Goal: Find contact information: Find contact information

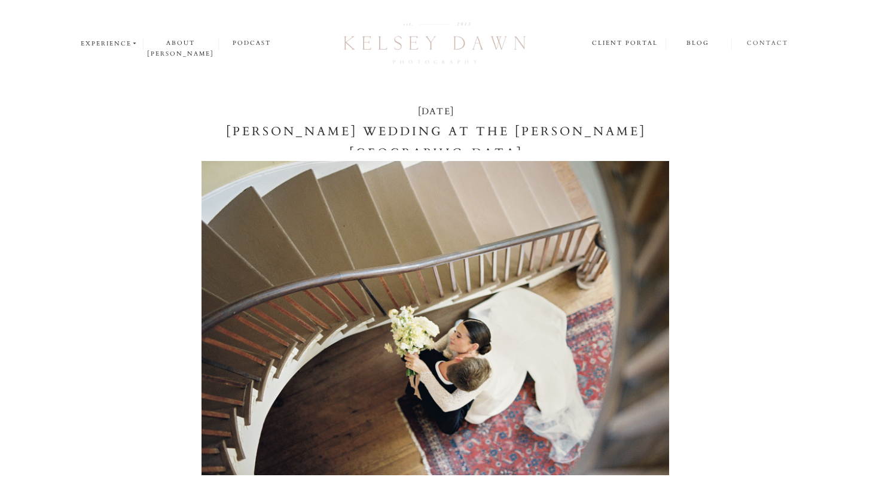
click at [771, 42] on nav "contact" at bounding box center [768, 44] width 42 height 12
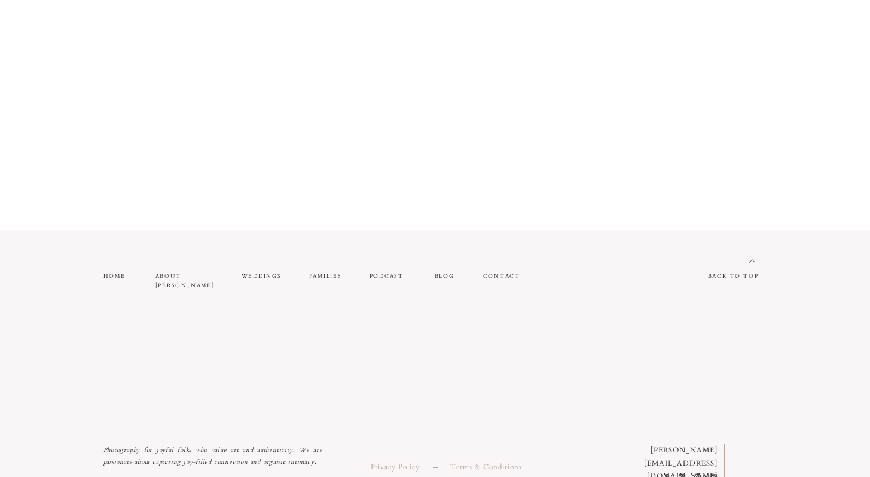
scroll to position [1240, 0]
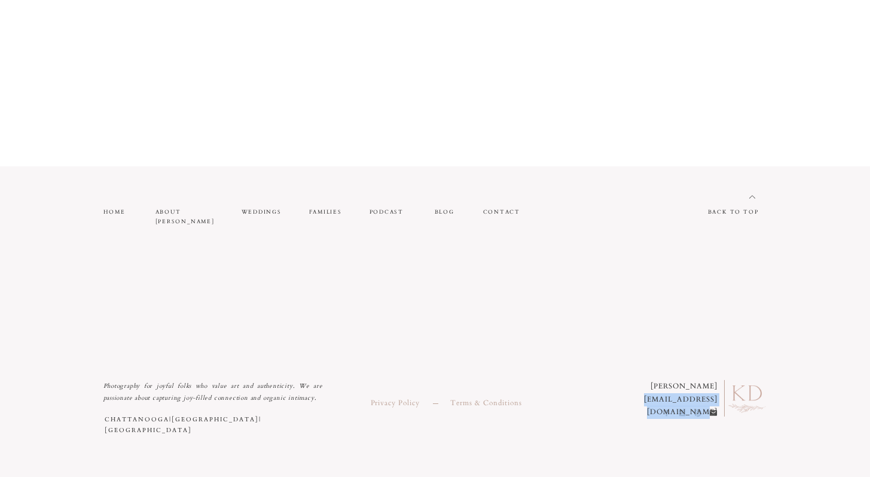
drag, startPoint x: 611, startPoint y: 398, endPoint x: 716, endPoint y: 399, distance: 105.3
click at [716, 399] on p "[PERSON_NAME] [PERSON_NAME][EMAIL_ADDRESS][DOMAIN_NAME]" at bounding box center [659, 392] width 117 height 25
copy p "[EMAIL_ADDRESS][DOMAIN_NAME]"
